Goal: Entertainment & Leisure: Consume media (video, audio)

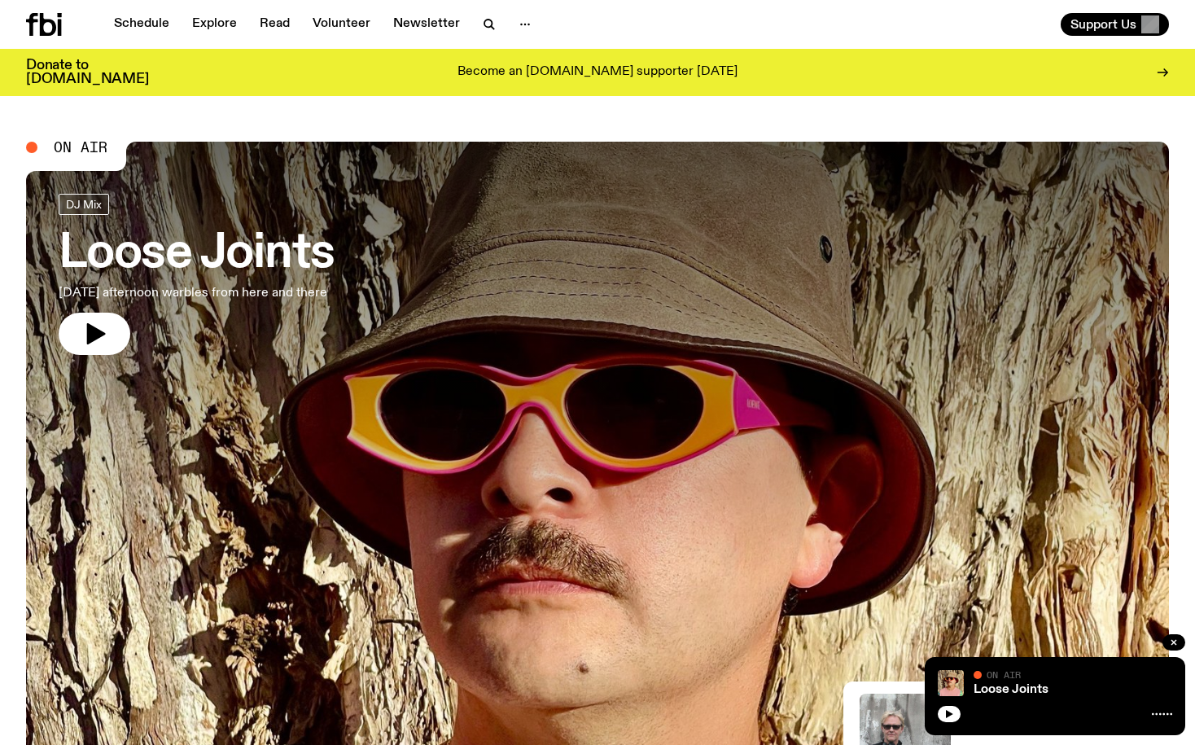
scroll to position [138, 0]
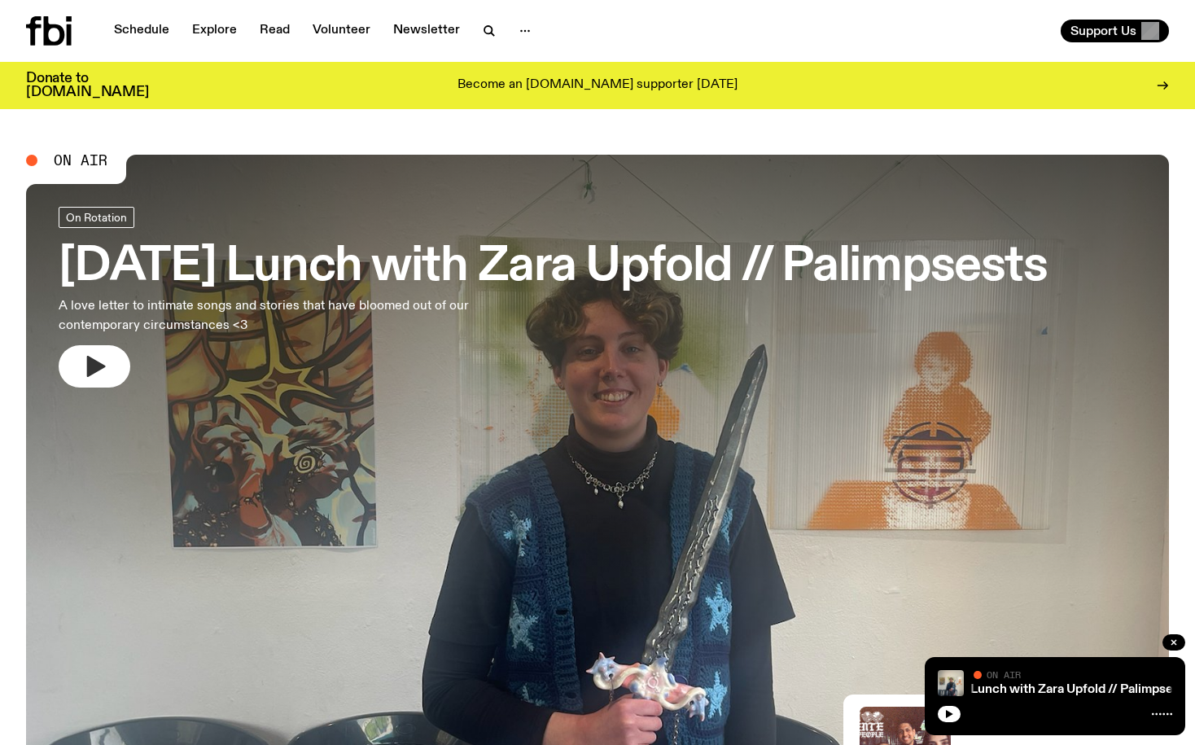
click at [90, 361] on icon "button" at bounding box center [96, 366] width 19 height 21
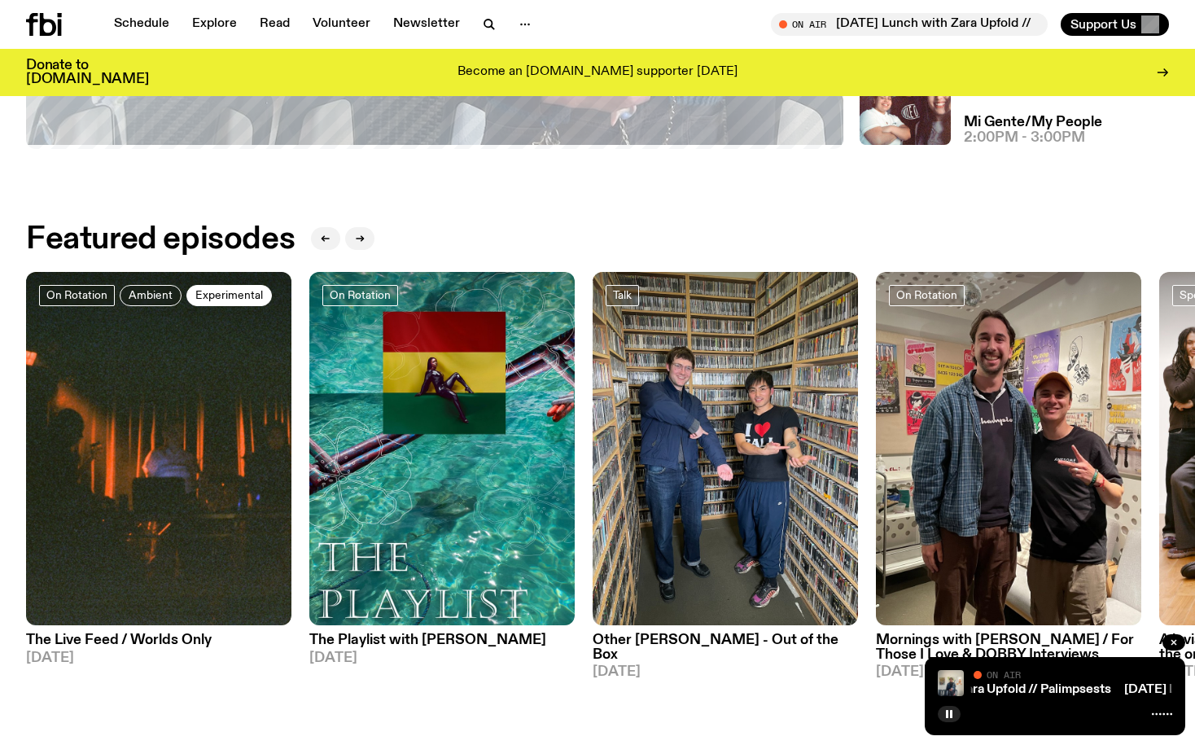
scroll to position [653, 0]
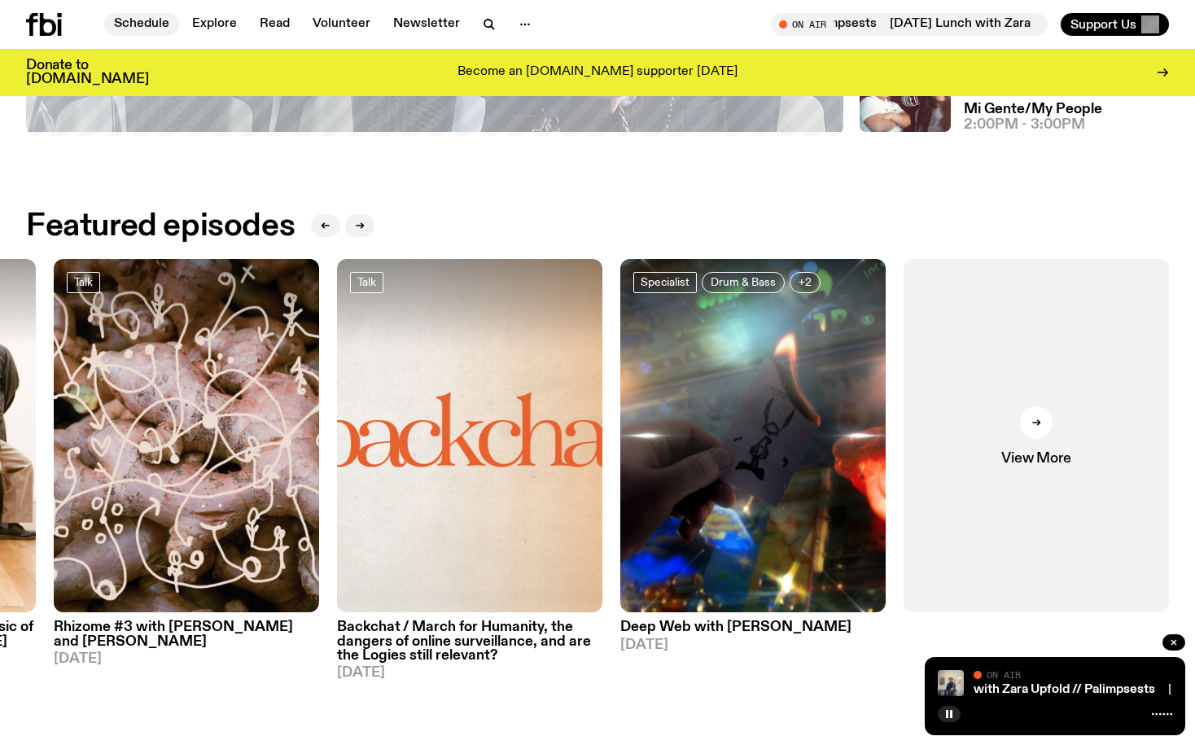
click at [151, 30] on link "Schedule" at bounding box center [141, 24] width 75 height 23
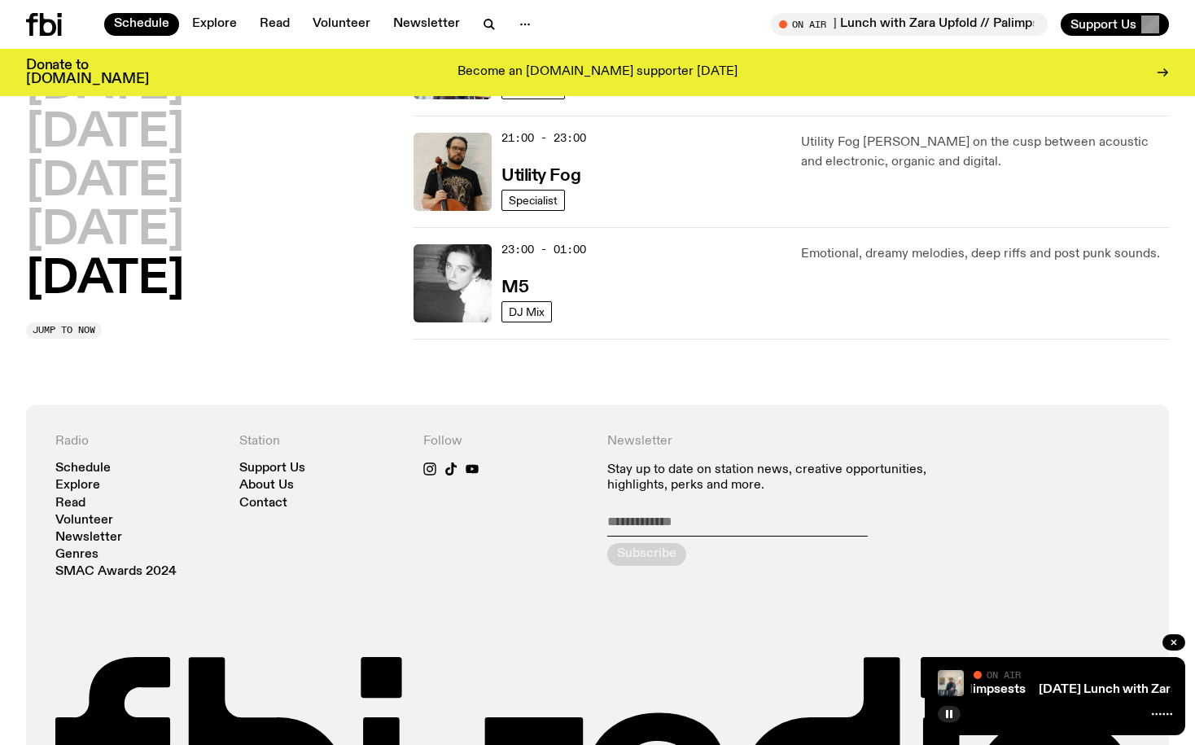
scroll to position [1246, 0]
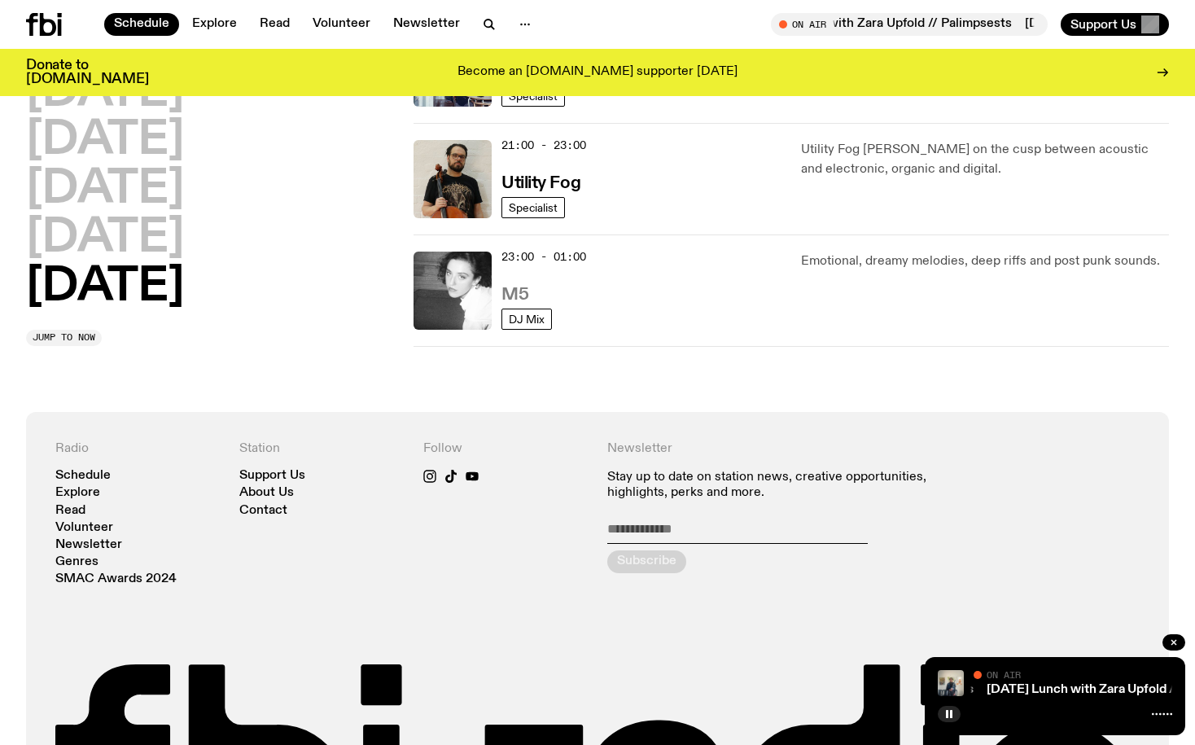
click at [513, 300] on h3 "M5" at bounding box center [515, 295] width 27 height 17
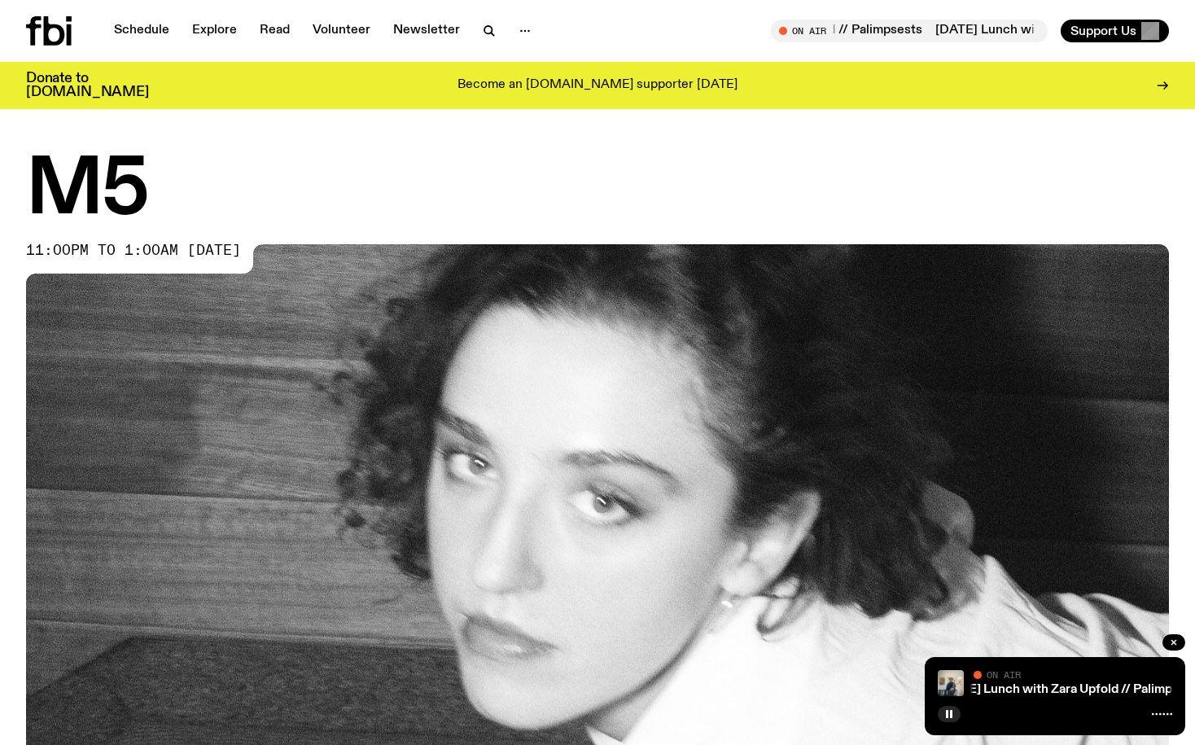
click at [510, 506] on img at bounding box center [597, 565] width 1143 height 643
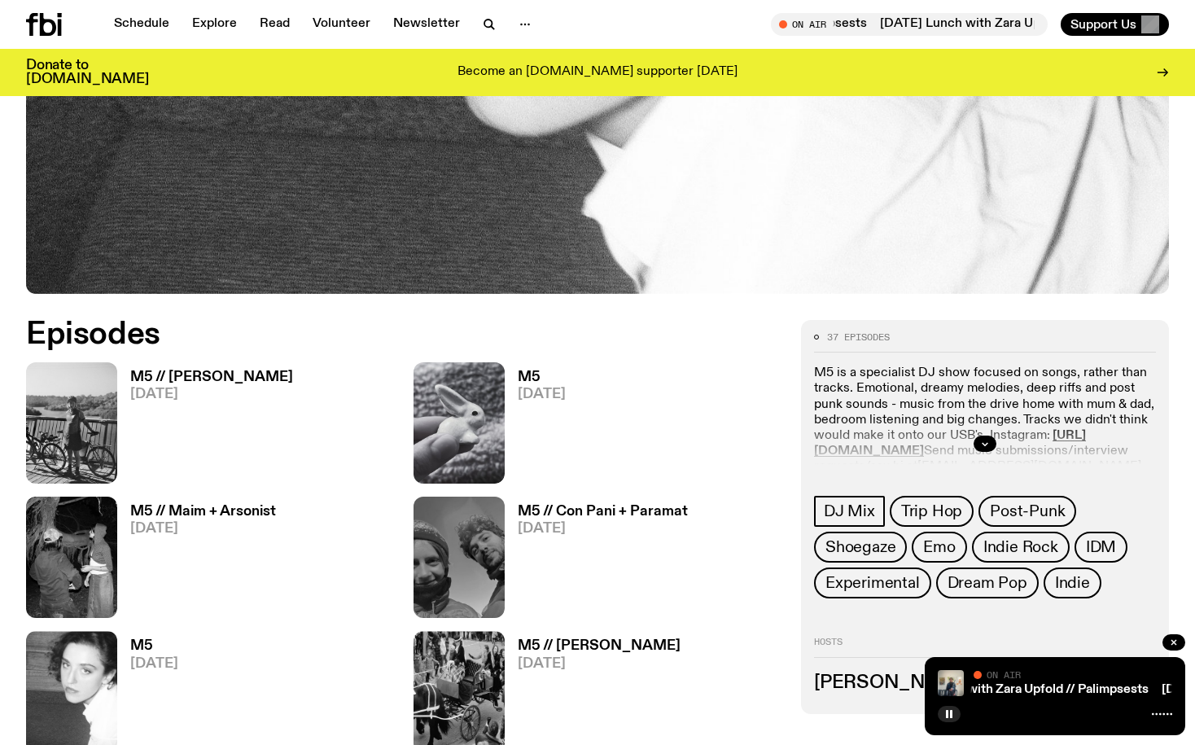
scroll to position [584, 0]
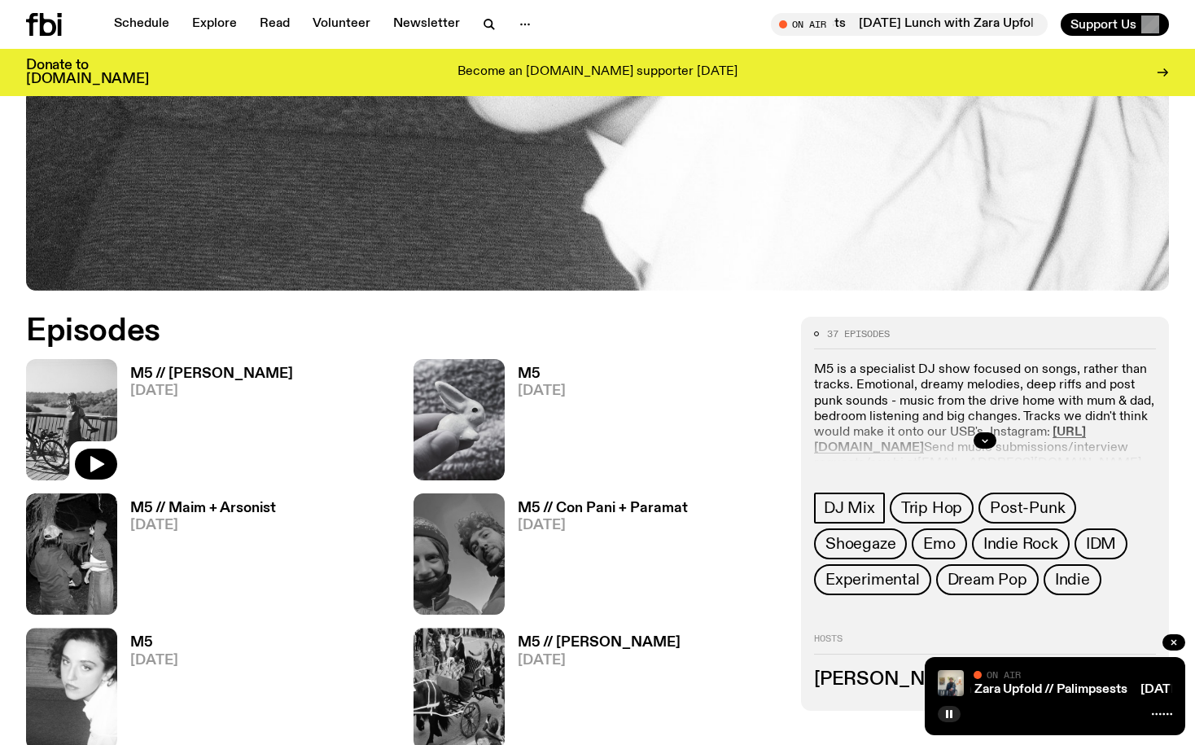
click at [61, 412] on img at bounding box center [71, 419] width 91 height 121
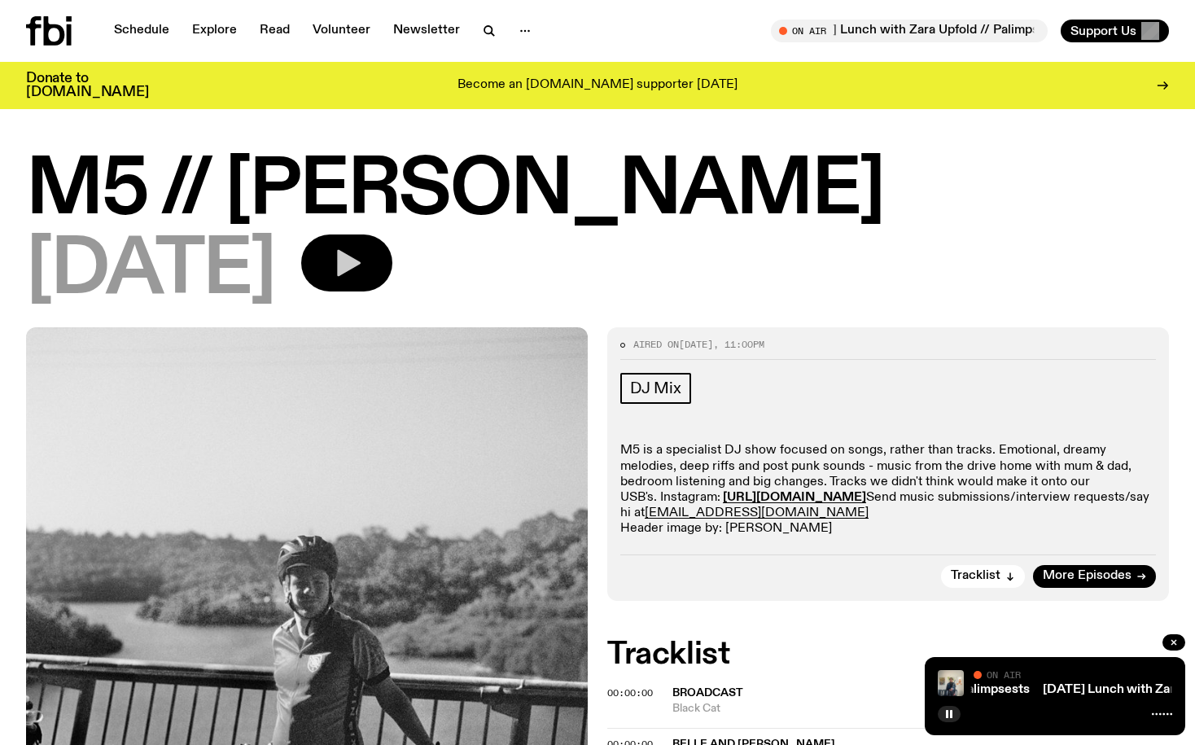
click at [361, 270] on icon "button" at bounding box center [349, 263] width 24 height 27
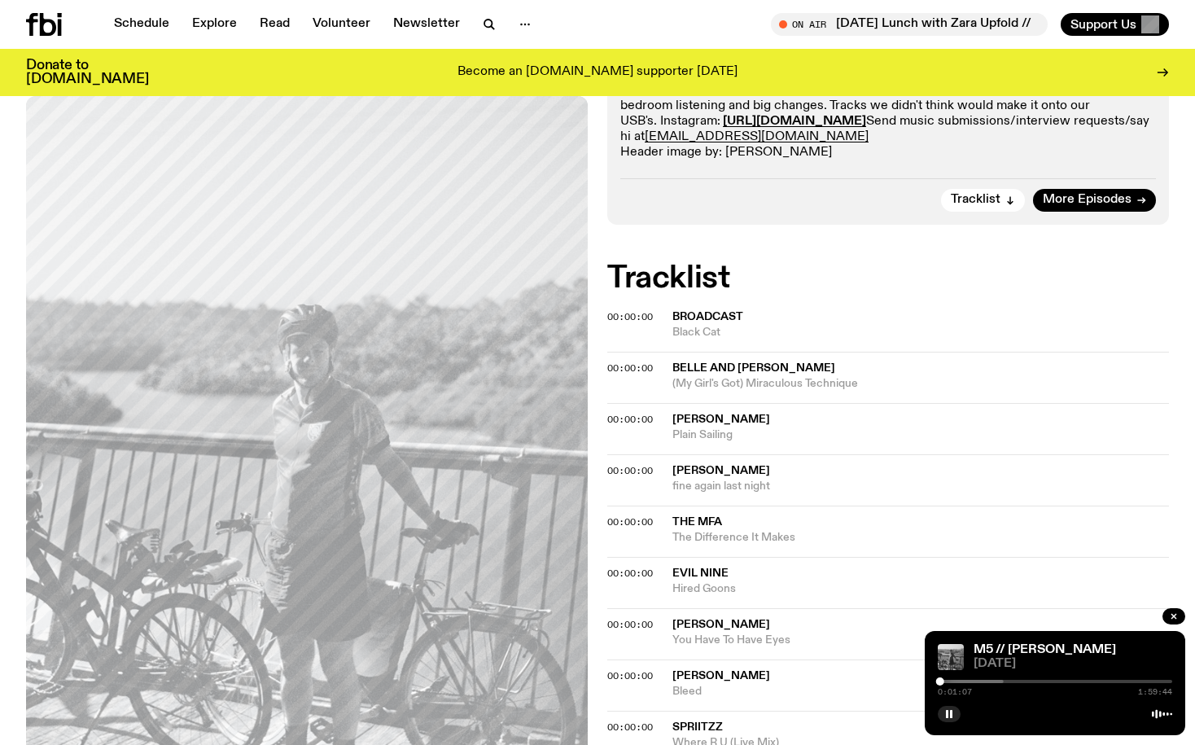
scroll to position [365, 0]
click at [1011, 198] on icon "button" at bounding box center [1011, 199] width 10 height 10
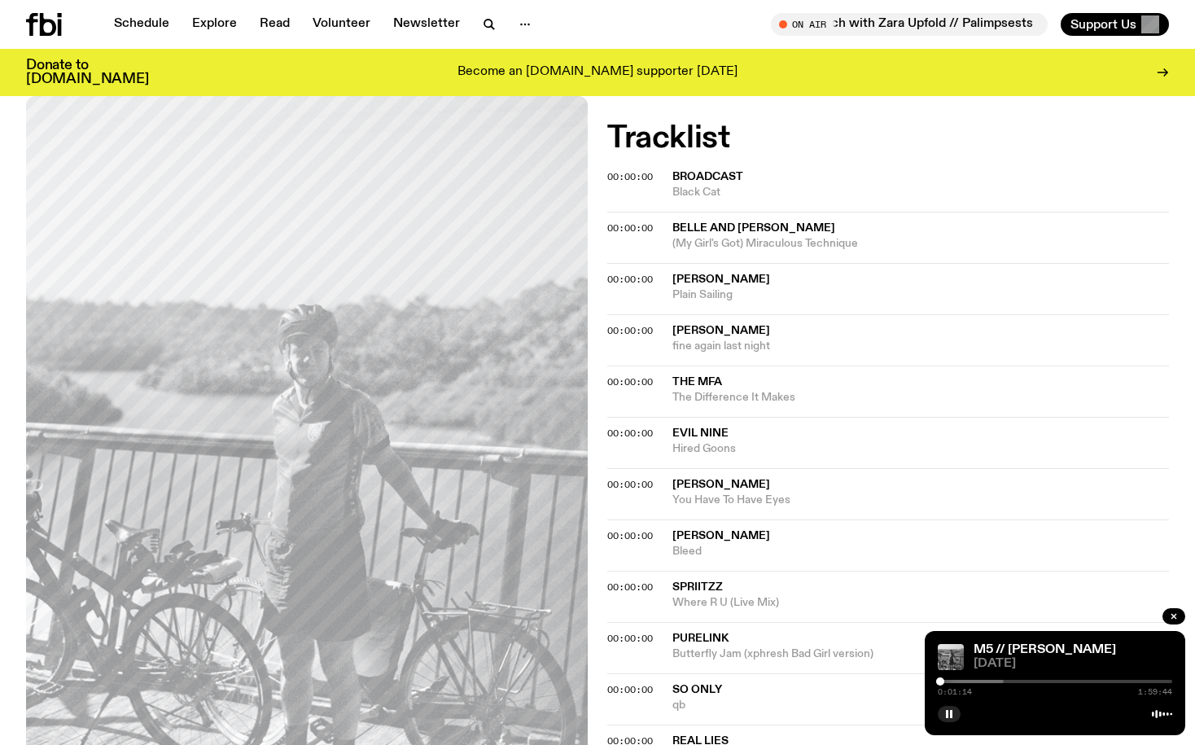
scroll to position [529, 0]
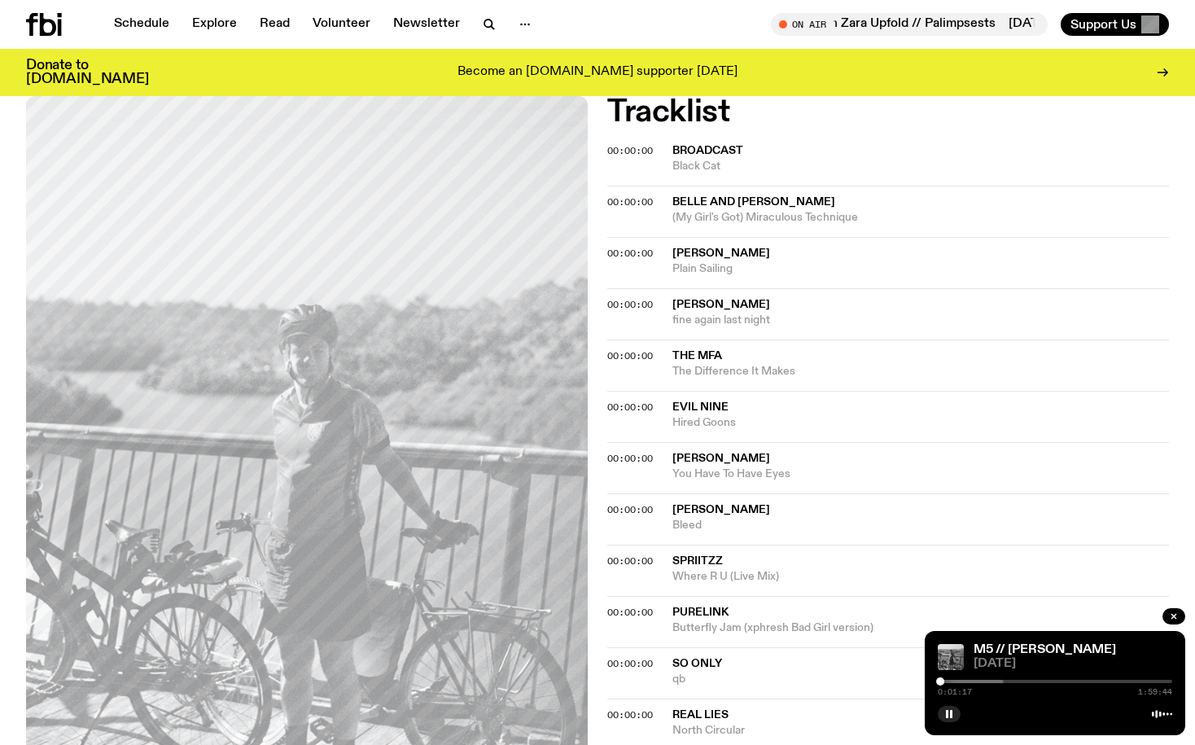
click at [691, 210] on span "(My Girl's Got) Miraculous Technique" at bounding box center [921, 217] width 497 height 15
